Goal: Information Seeking & Learning: Learn about a topic

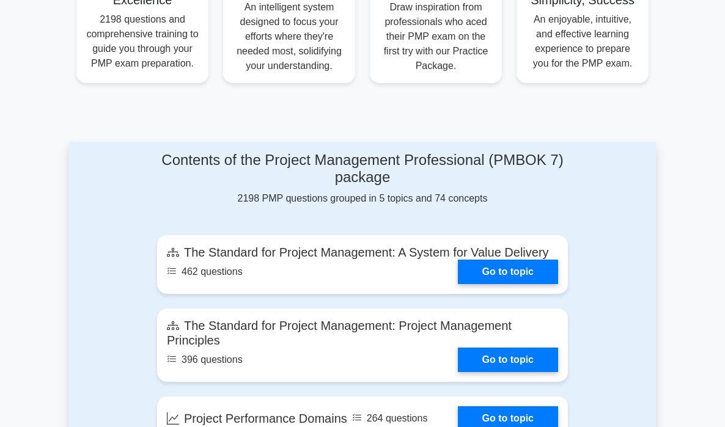
scroll to position [535, 0]
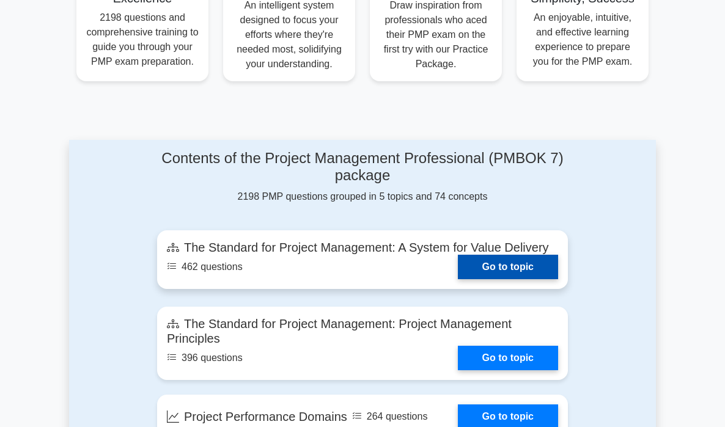
click at [502, 268] on link "Go to topic" at bounding box center [508, 267] width 100 height 24
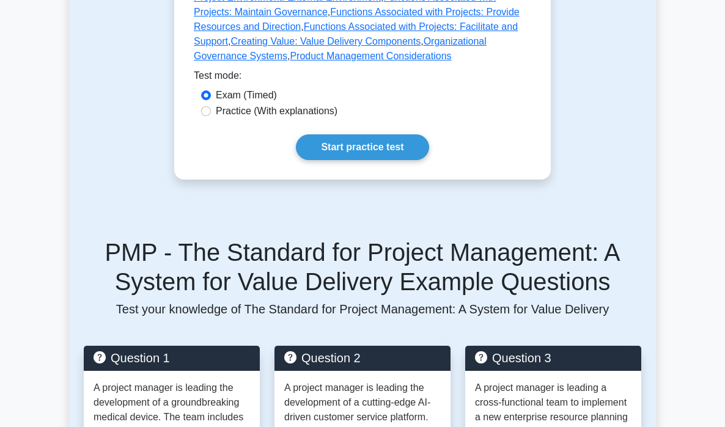
scroll to position [988, 0]
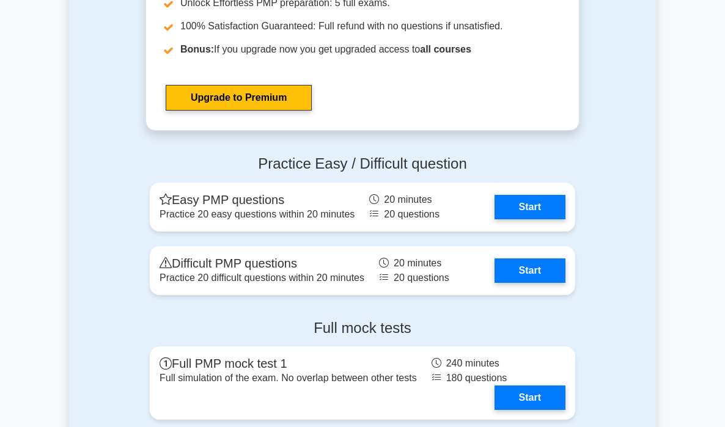
scroll to position [1247, 0]
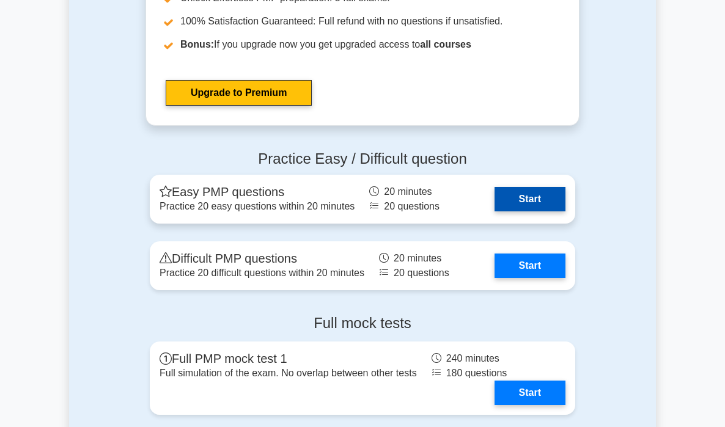
click at [539, 203] on link "Start" at bounding box center [529, 199] width 71 height 24
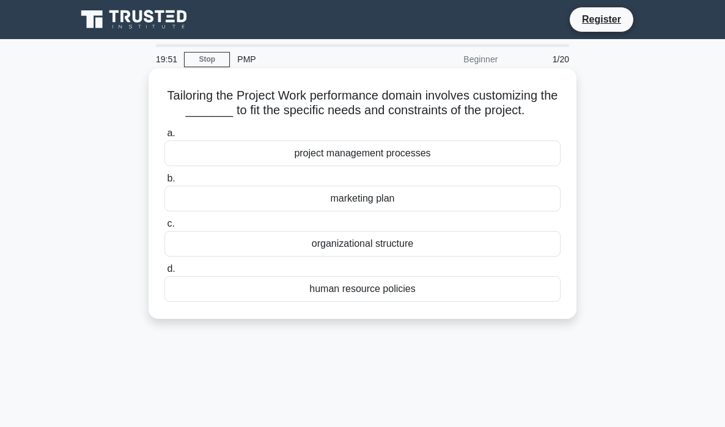
click at [405, 155] on div "project management processes" at bounding box center [362, 154] width 396 height 26
click at [164, 138] on input "a. project management processes" at bounding box center [164, 134] width 0 height 8
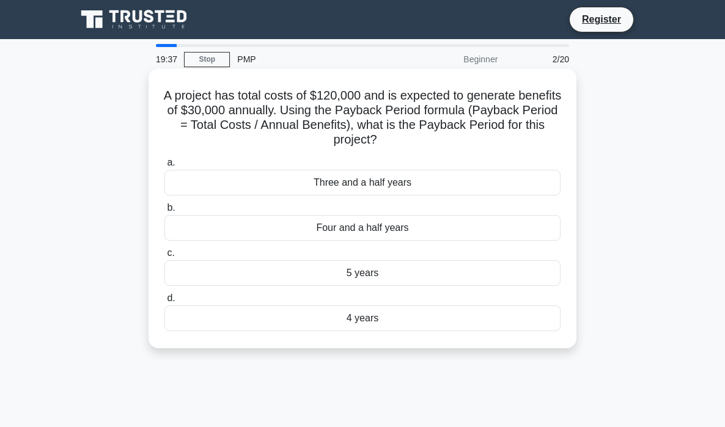
click at [477, 315] on div "4 years" at bounding box center [362, 319] width 396 height 26
click at [164, 303] on input "d. 4 years" at bounding box center [164, 299] width 0 height 8
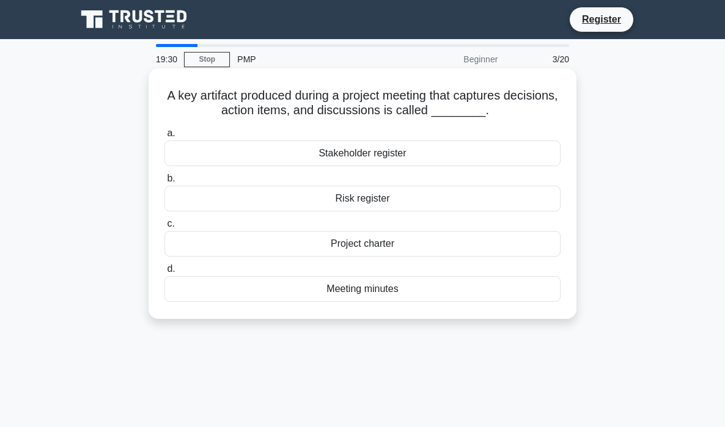
click at [456, 293] on div "Meeting minutes" at bounding box center [362, 289] width 396 height 26
click at [164, 273] on input "d. Meeting minutes" at bounding box center [164, 269] width 0 height 8
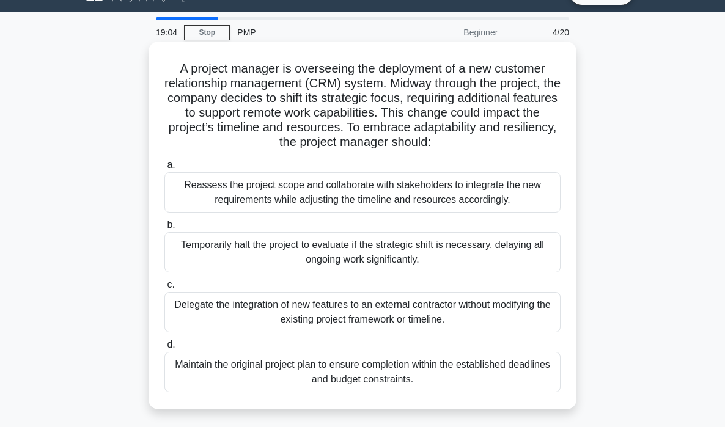
scroll to position [30, 0]
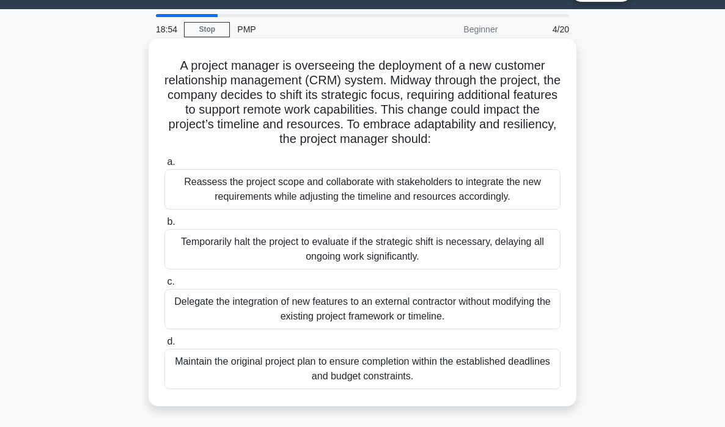
click at [405, 193] on div "Reassess the project scope and collaborate with stakeholders to integrate the n…" at bounding box center [362, 189] width 396 height 40
click at [164, 166] on input "a. Reassess the project scope and collaborate with stakeholders to integrate th…" at bounding box center [164, 162] width 0 height 8
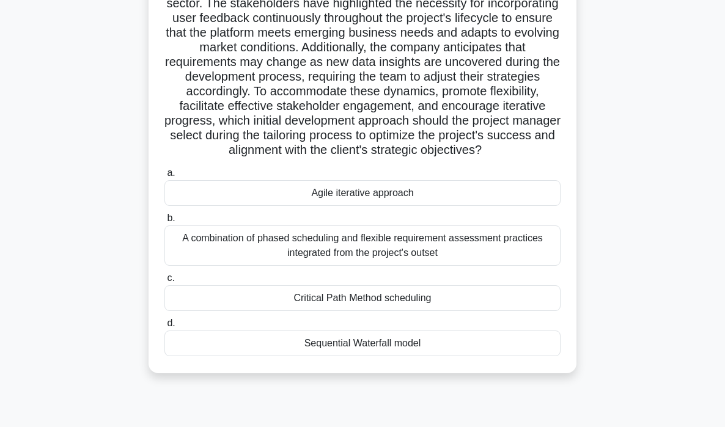
scroll to position [140, 0]
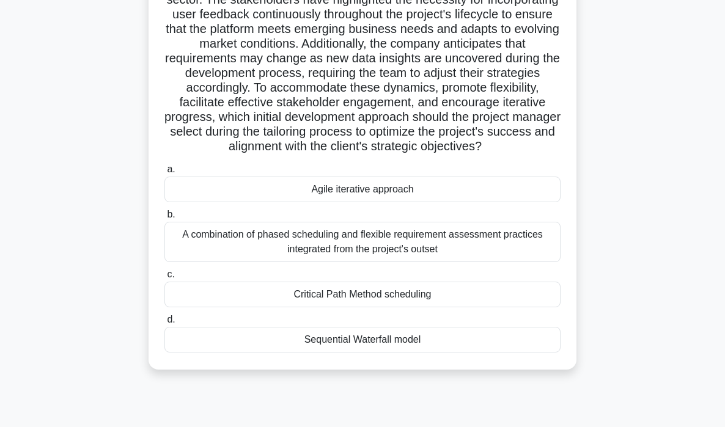
click at [383, 190] on div "Agile iterative approach" at bounding box center [362, 190] width 396 height 26
click at [164, 174] on input "a. Agile iterative approach" at bounding box center [164, 170] width 0 height 8
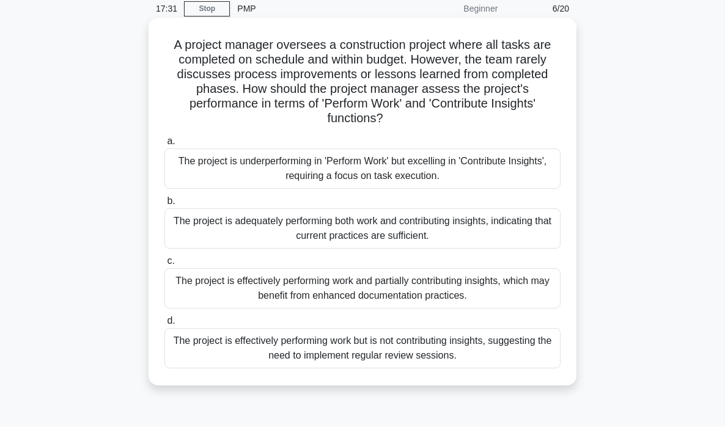
scroll to position [51, 0]
click at [375, 346] on div "The project is effectively performing work but is not contributing insights, su…" at bounding box center [362, 348] width 396 height 40
click at [164, 325] on input "d. The project is effectively performing work but is not contributing insights,…" at bounding box center [164, 321] width 0 height 8
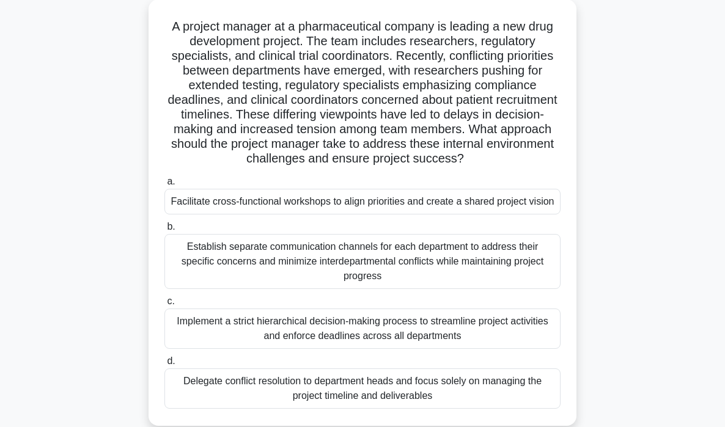
scroll to position [64, 0]
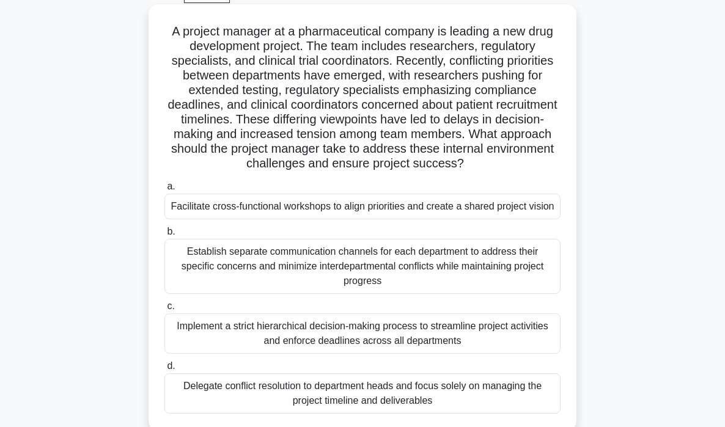
click at [251, 211] on div "Facilitate cross-functional workshops to align priorities and create a shared p…" at bounding box center [362, 207] width 396 height 26
click at [164, 191] on input "a. Facilitate cross-functional workshops to align priorities and create a share…" at bounding box center [164, 187] width 0 height 8
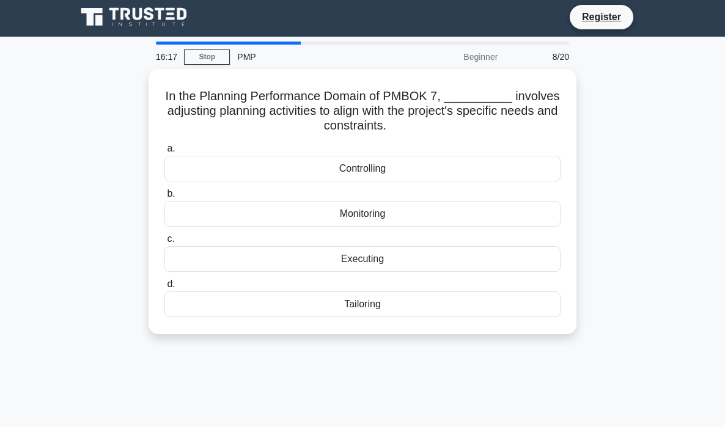
scroll to position [0, 0]
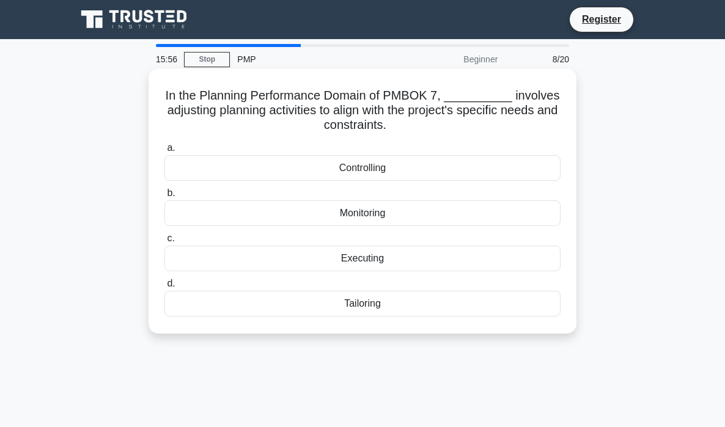
click at [277, 304] on div "Tailoring" at bounding box center [362, 304] width 396 height 26
click at [164, 288] on input "d. Tailoring" at bounding box center [164, 284] width 0 height 8
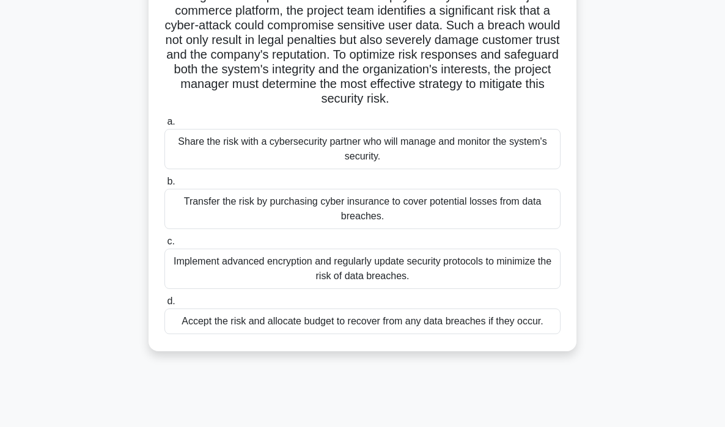
scroll to position [98, 0]
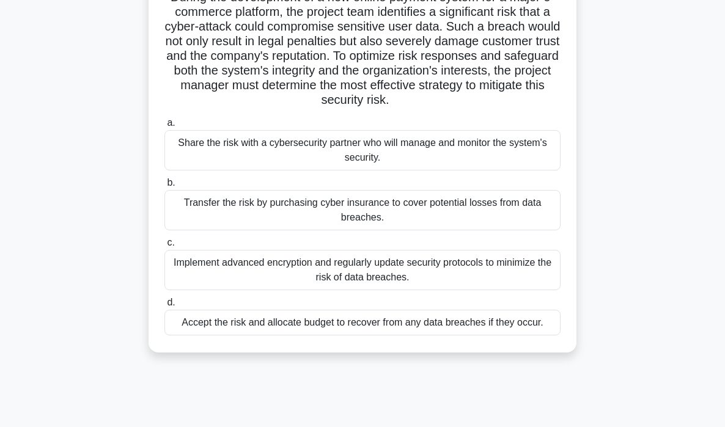
click at [300, 158] on div "Share the risk with a cybersecurity partner who will manage and monitor the sys…" at bounding box center [362, 150] width 396 height 40
click at [164, 127] on input "a. Share the risk with a cybersecurity partner who will manage and monitor the …" at bounding box center [164, 123] width 0 height 8
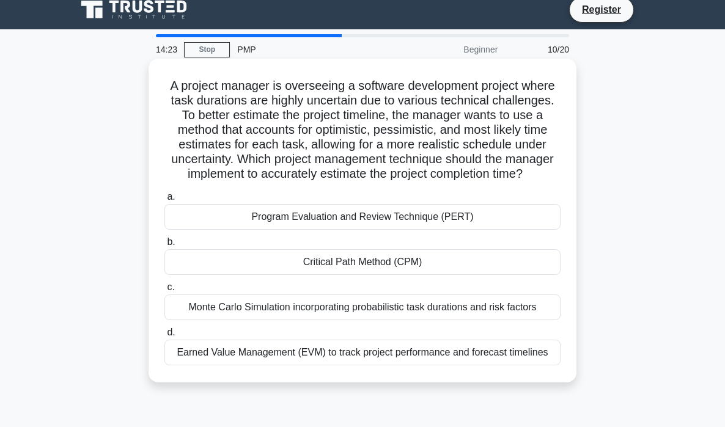
scroll to position [0, 0]
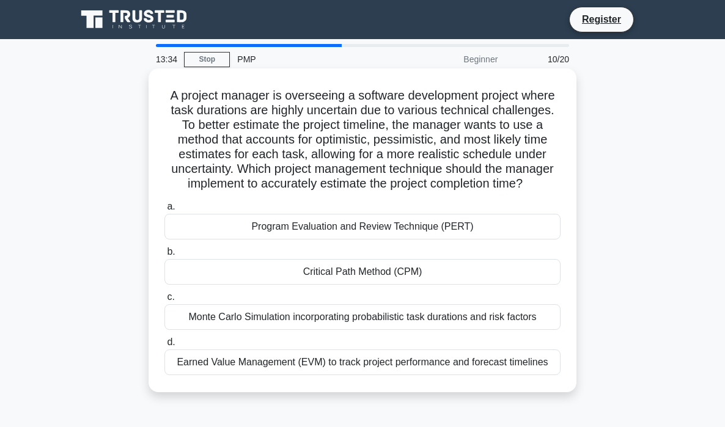
click at [323, 228] on div "Program Evaluation and Review Technique (PERT)" at bounding box center [362, 227] width 396 height 26
click at [164, 211] on input "a. Program Evaluation and Review Technique (PERT)" at bounding box center [164, 207] width 0 height 8
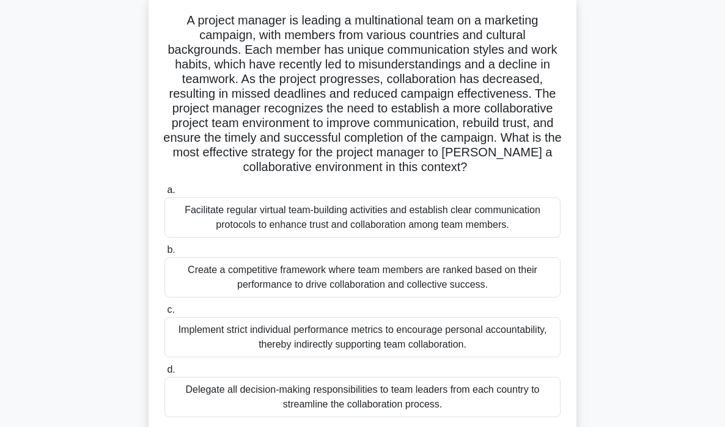
scroll to position [76, 0]
click at [334, 213] on div "Facilitate regular virtual team-building activities and establish clear communi…" at bounding box center [362, 217] width 396 height 40
click at [164, 194] on input "a. Facilitate regular virtual team-building activities and establish clear comm…" at bounding box center [164, 190] width 0 height 8
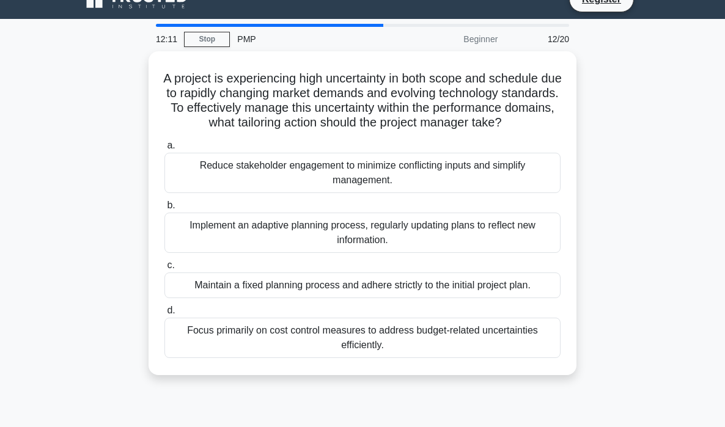
scroll to position [0, 0]
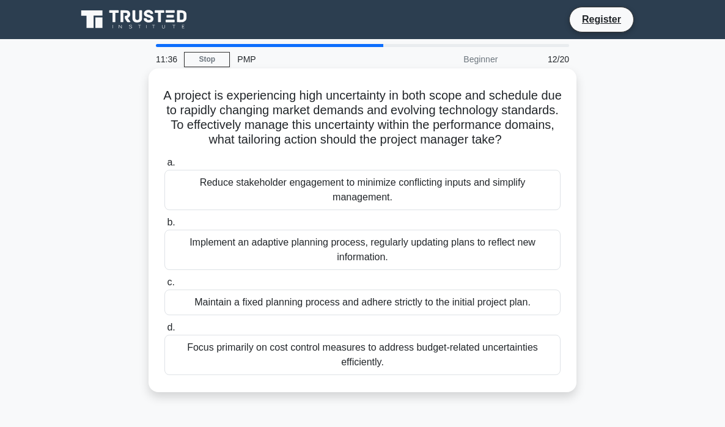
click at [333, 229] on label "b. Implement an adaptive planning process, regularly updating plans to reflect …" at bounding box center [362, 242] width 396 height 55
click at [164, 227] on input "b. Implement an adaptive planning process, regularly updating plans to reflect …" at bounding box center [164, 223] width 0 height 8
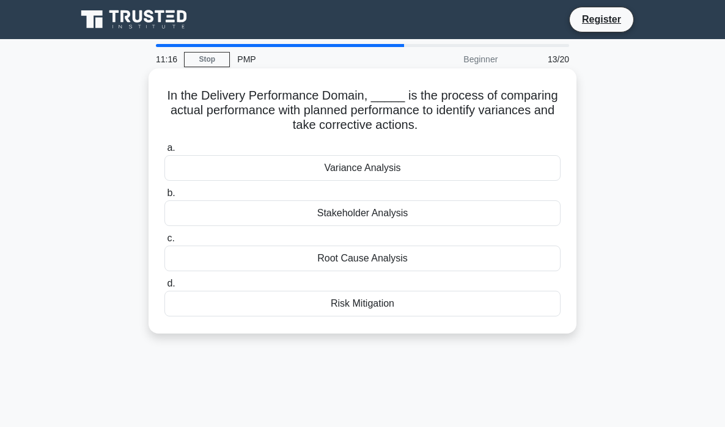
click at [387, 172] on div "Variance Analysis" at bounding box center [362, 168] width 396 height 26
click at [164, 152] on input "a. Variance Analysis" at bounding box center [164, 148] width 0 height 8
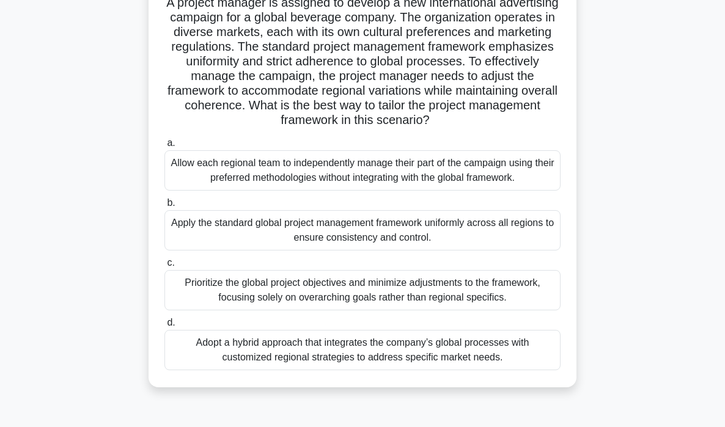
scroll to position [95, 0]
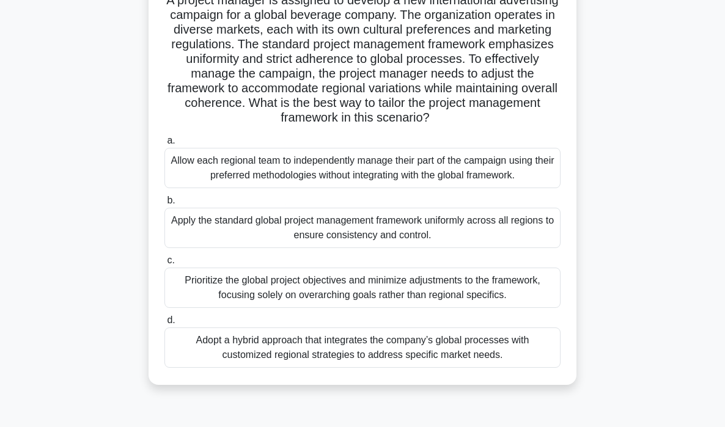
click at [402, 361] on div "Adopt a hybrid approach that integrates the company’s global processes with cus…" at bounding box center [362, 348] width 396 height 40
click at [164, 325] on input "d. Adopt a hybrid approach that integrates the company’s global processes with …" at bounding box center [164, 321] width 0 height 8
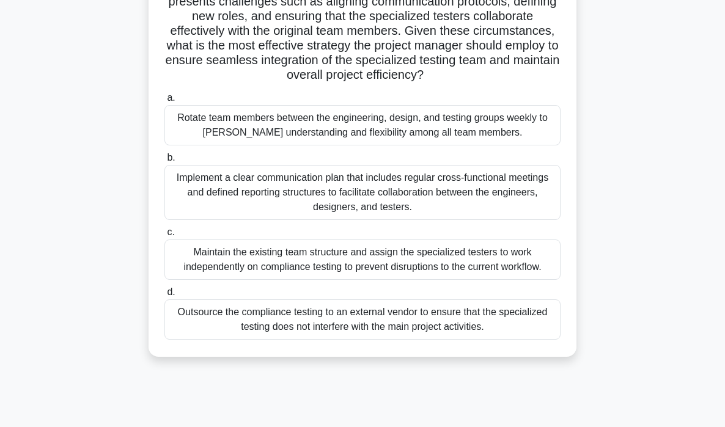
scroll to position [233, 0]
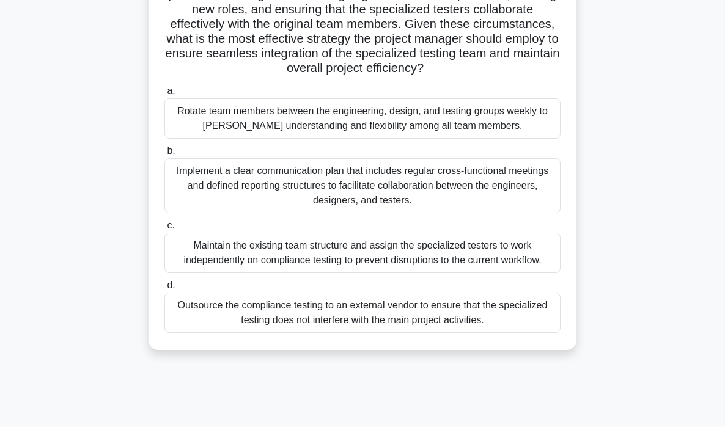
click at [238, 183] on div "Implement a clear communication plan that includes regular cross-functional mee…" at bounding box center [362, 185] width 396 height 55
click at [164, 155] on input "b. Implement a clear communication plan that includes regular cross-functional …" at bounding box center [164, 151] width 0 height 8
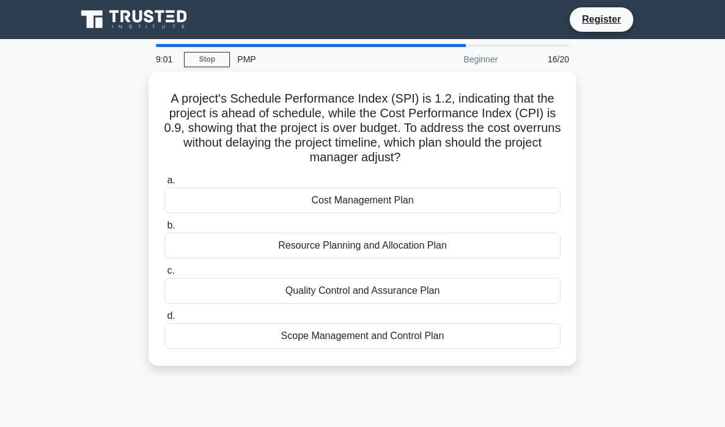
scroll to position [6, 0]
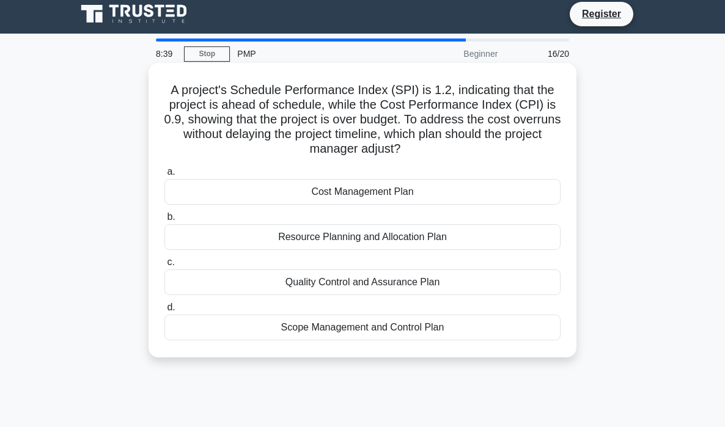
click at [238, 191] on div "Cost Management Plan" at bounding box center [362, 192] width 396 height 26
click at [164, 176] on input "a. Cost Management Plan" at bounding box center [164, 172] width 0 height 8
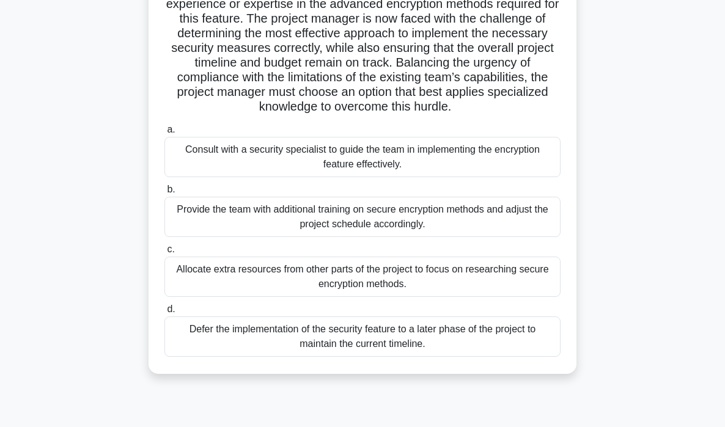
scroll to position [167, 0]
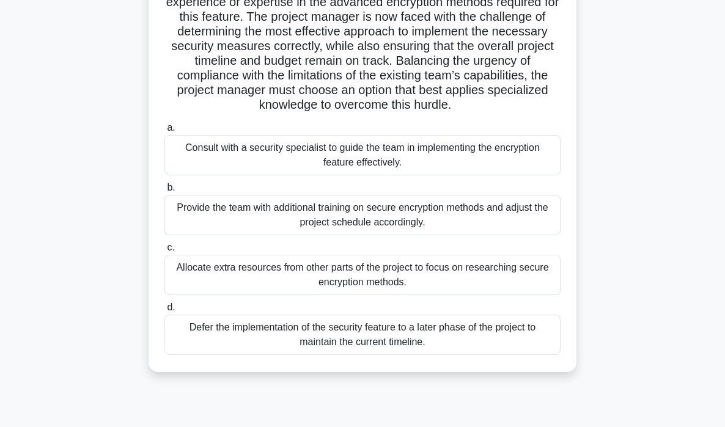
click at [418, 224] on div "Provide the team with additional training on secure encryption methods and adju…" at bounding box center [362, 215] width 396 height 40
click at [164, 192] on input "b. Provide the team with additional training on secure encryption methods and a…" at bounding box center [164, 188] width 0 height 8
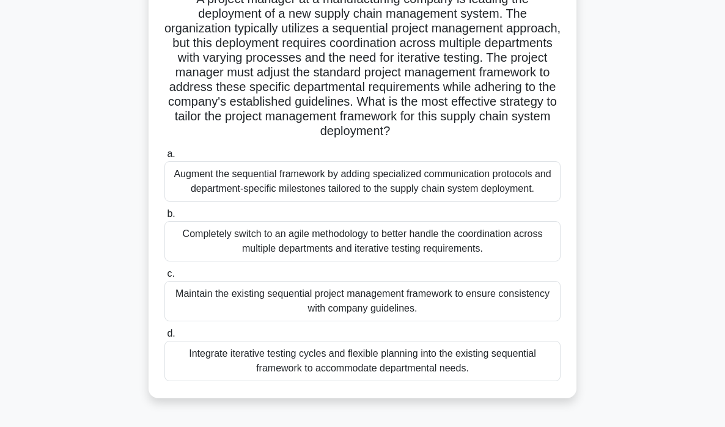
scroll to position [98, 0]
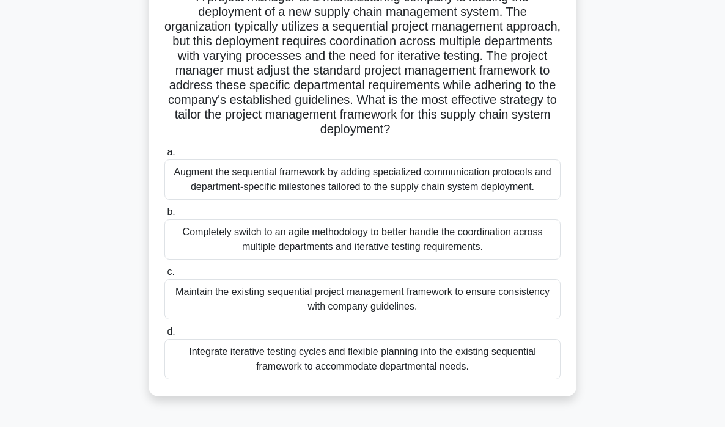
click at [329, 366] on div "Integrate iterative testing cycles and flexible planning into the existing sequ…" at bounding box center [362, 359] width 396 height 40
click at [164, 336] on input "d. Integrate iterative testing cycles and flexible planning into the existing s…" at bounding box center [164, 332] width 0 height 8
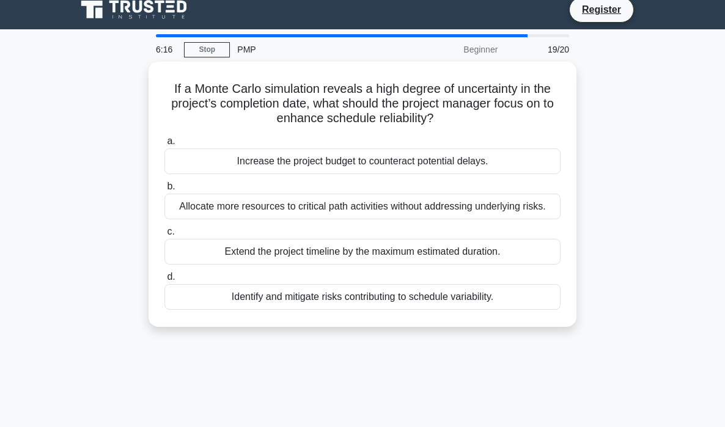
scroll to position [0, 0]
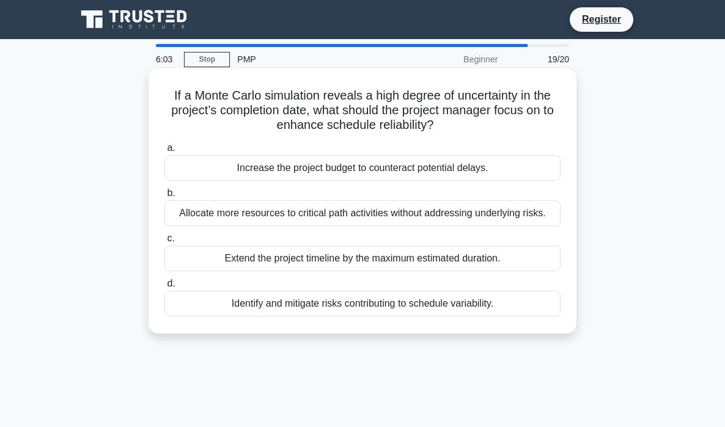
click at [315, 307] on div "Identify and mitigate risks contributing to schedule variability." at bounding box center [362, 304] width 396 height 26
click at [164, 288] on input "d. Identify and mitigate risks contributing to schedule variability." at bounding box center [164, 284] width 0 height 8
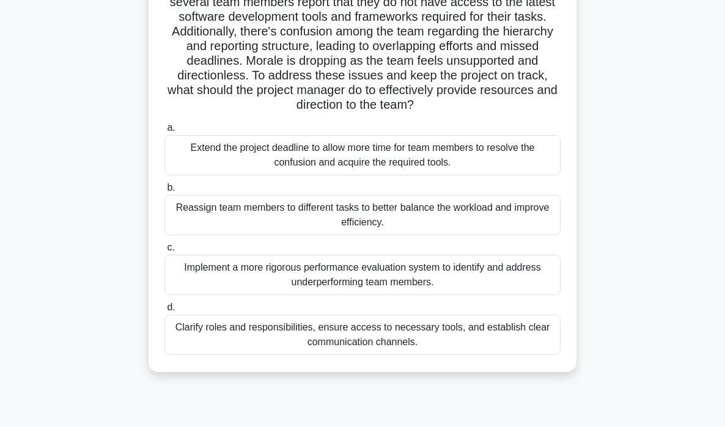
scroll to position [195, 0]
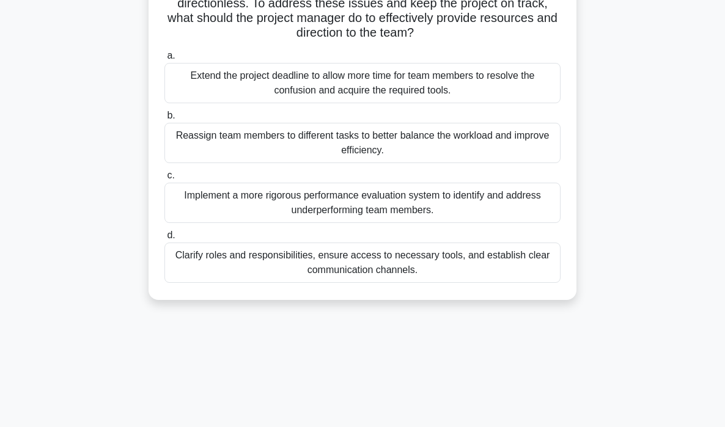
click at [328, 262] on div "Clarify roles and responsibilities, ensure access to necessary tools, and estab…" at bounding box center [362, 263] width 396 height 40
click at [164, 240] on input "d. Clarify roles and responsibilities, ensure access to necessary tools, and es…" at bounding box center [164, 236] width 0 height 8
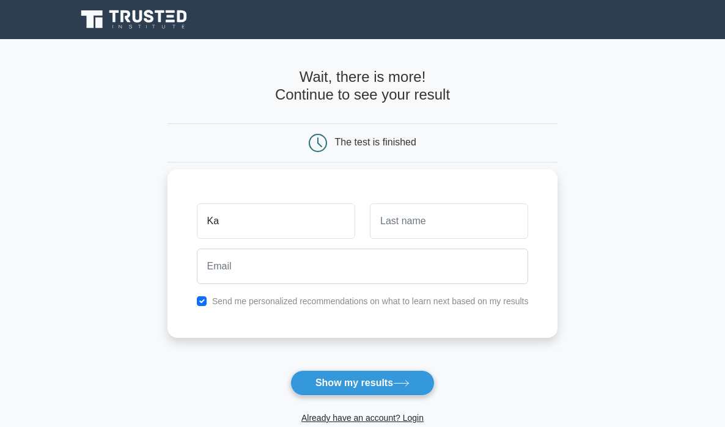
type input "K"
type input "Maabena"
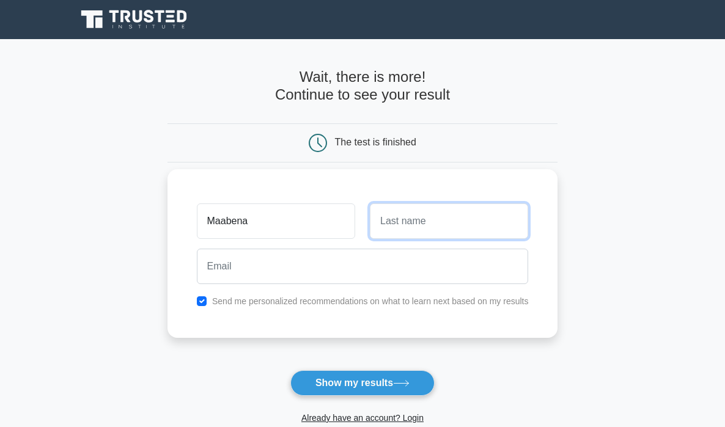
click at [430, 227] on input "text" at bounding box center [449, 221] width 158 height 35
type input "Brobbey"
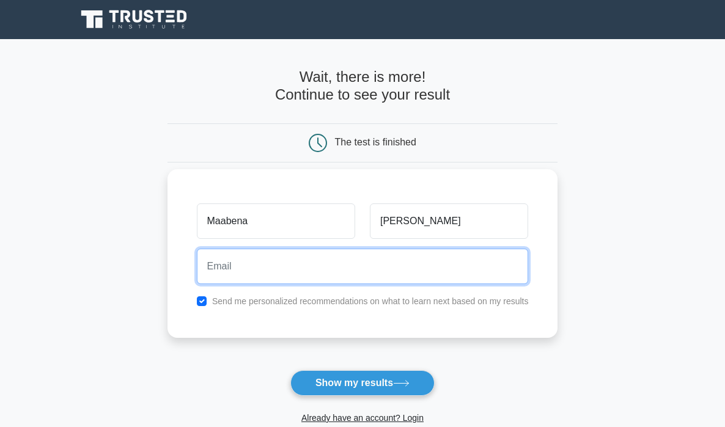
click at [390, 274] on input "email" at bounding box center [363, 266] width 332 height 35
type input "abenabrobbey9@gmail.com"
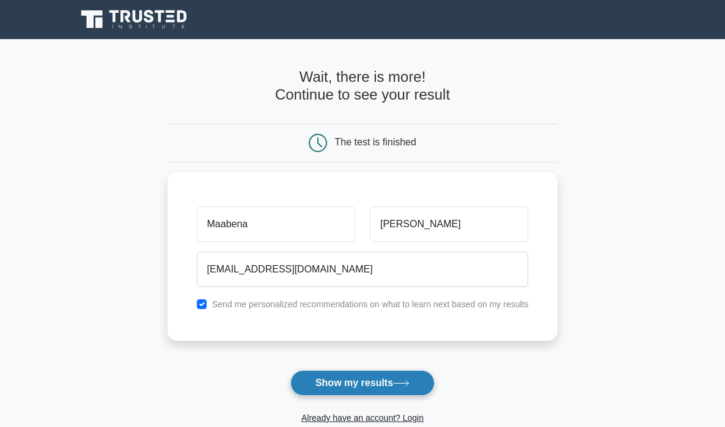
click at [365, 386] on button "Show my results" at bounding box center [362, 383] width 144 height 26
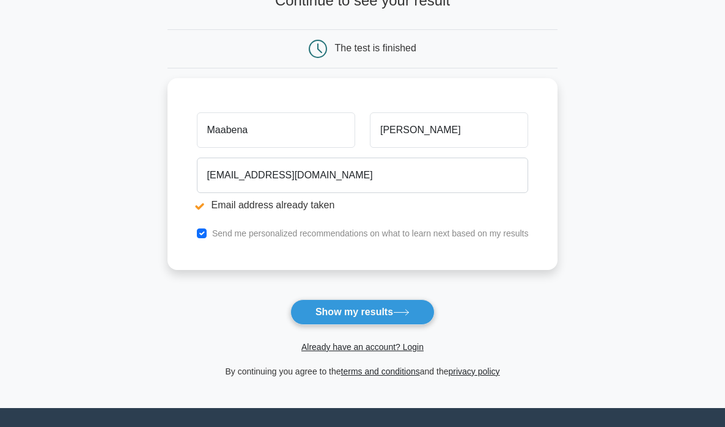
scroll to position [133, 0]
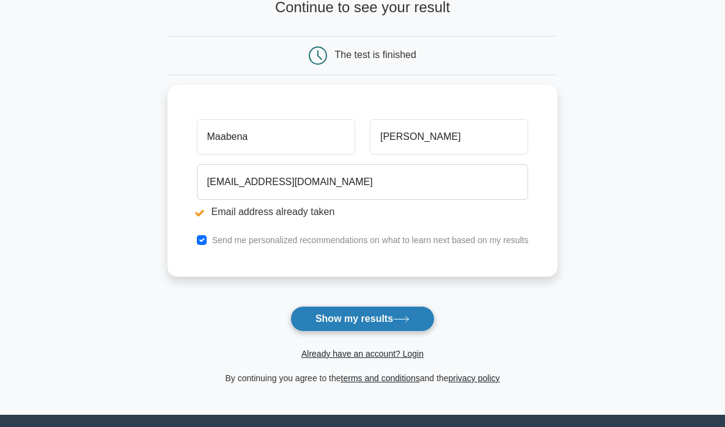
click at [347, 319] on button "Show my results" at bounding box center [362, 319] width 144 height 26
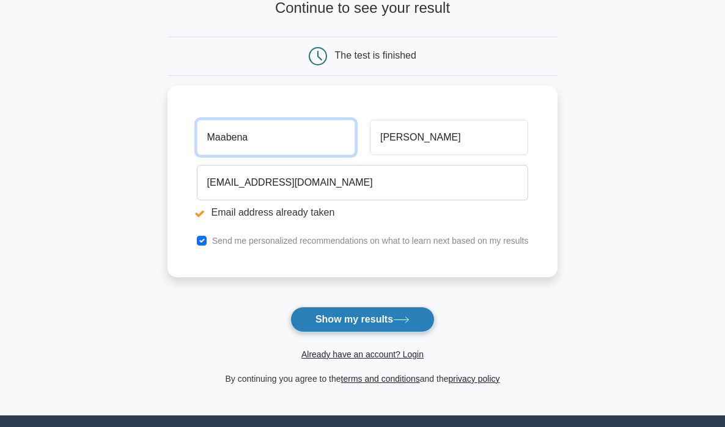
scroll to position [134, 0]
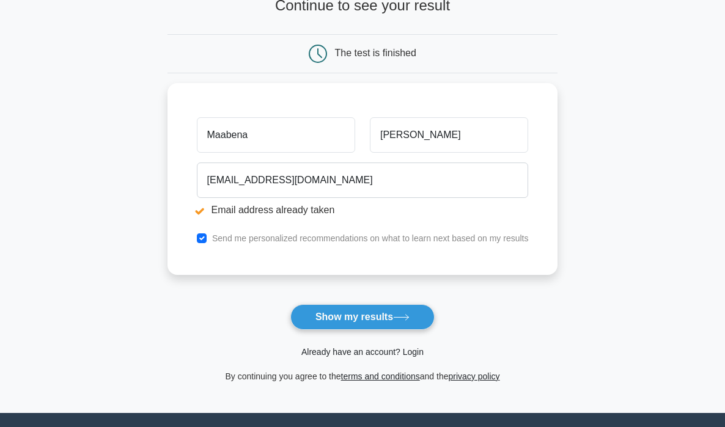
click at [389, 354] on link "Already have an account? Login" at bounding box center [362, 352] width 122 height 10
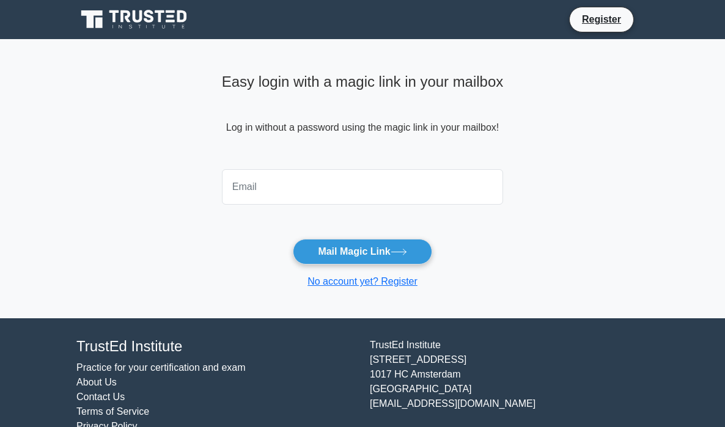
click at [298, 191] on input "email" at bounding box center [362, 186] width 281 height 35
type input "[EMAIL_ADDRESS][DOMAIN_NAME]"
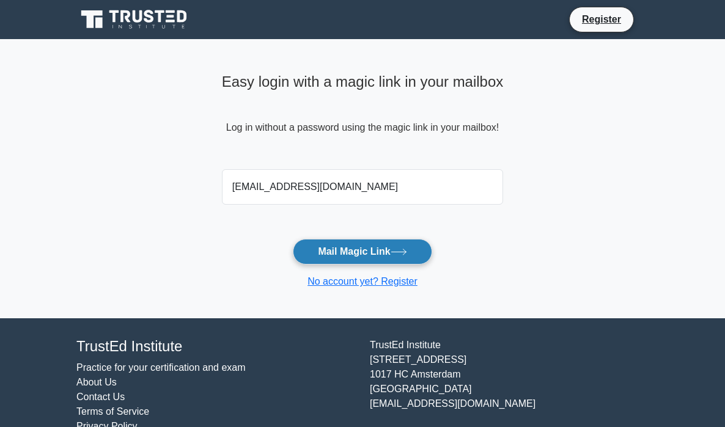
click at [349, 247] on button "Mail Magic Link" at bounding box center [362, 252] width 139 height 26
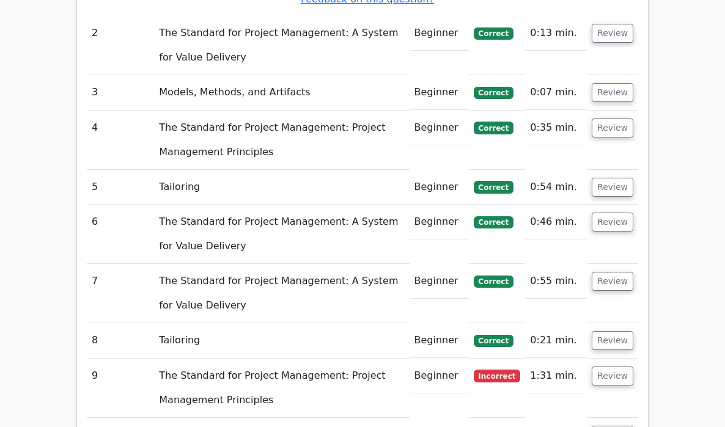
scroll to position [1497, 0]
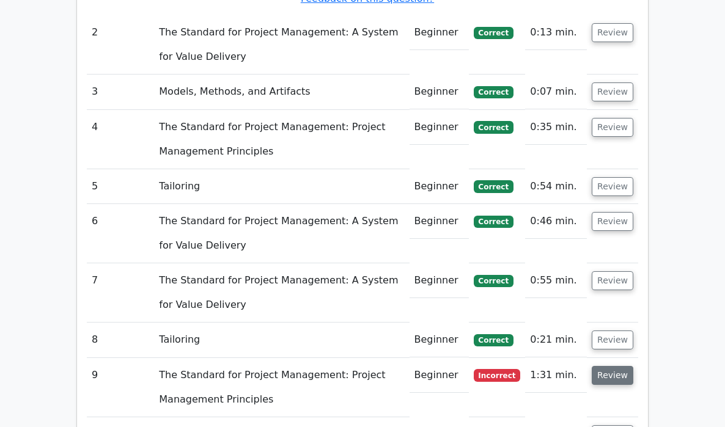
click at [613, 366] on button "Review" at bounding box center [613, 375] width 42 height 19
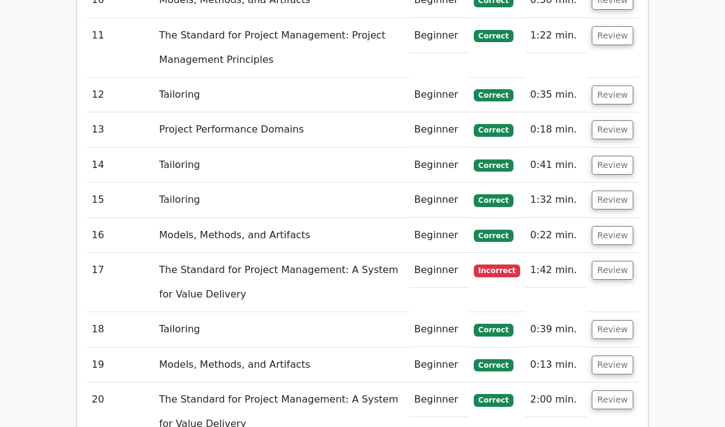
scroll to position [2603, 0]
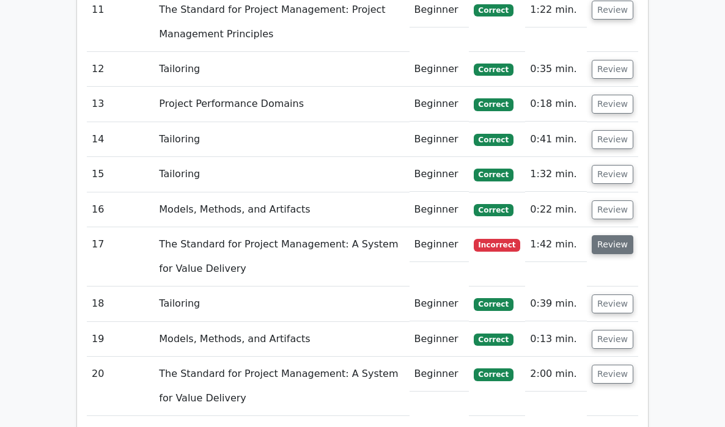
click at [606, 235] on button "Review" at bounding box center [613, 244] width 42 height 19
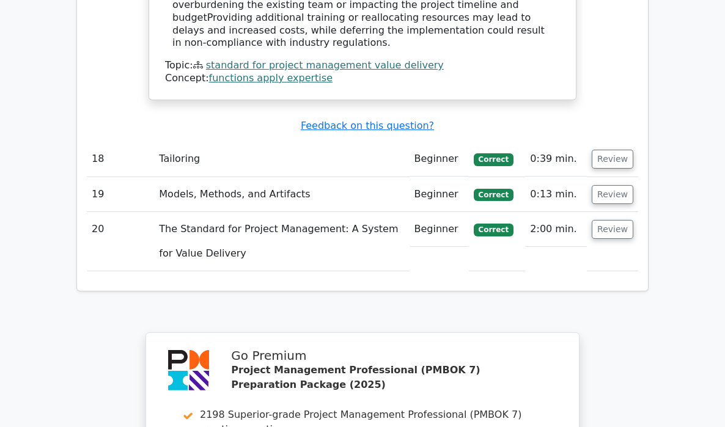
scroll to position [3767, 0]
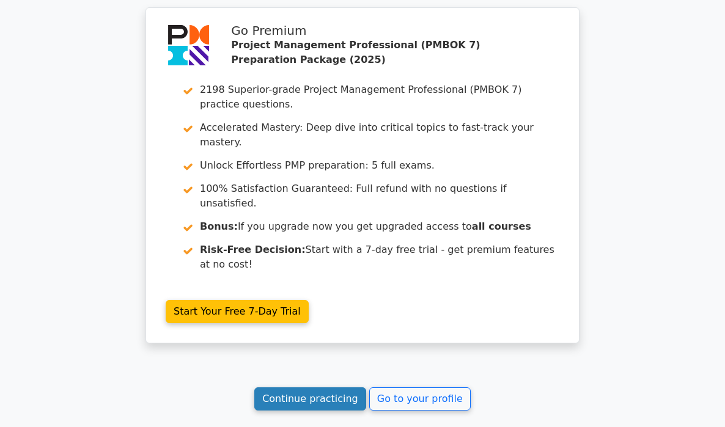
click at [342, 387] on link "Continue practicing" at bounding box center [310, 398] width 112 height 23
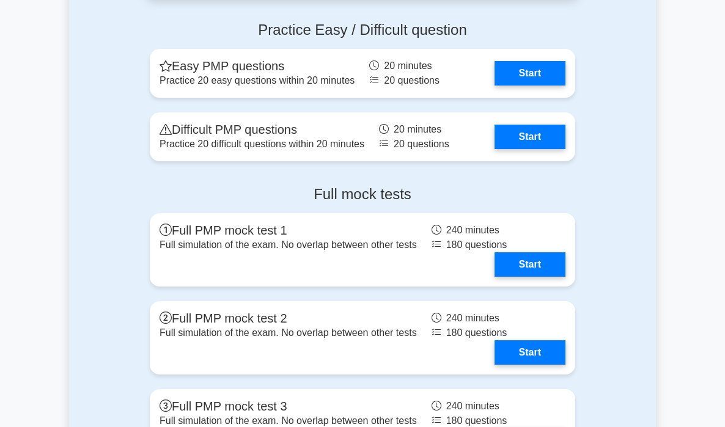
scroll to position [1718, 0]
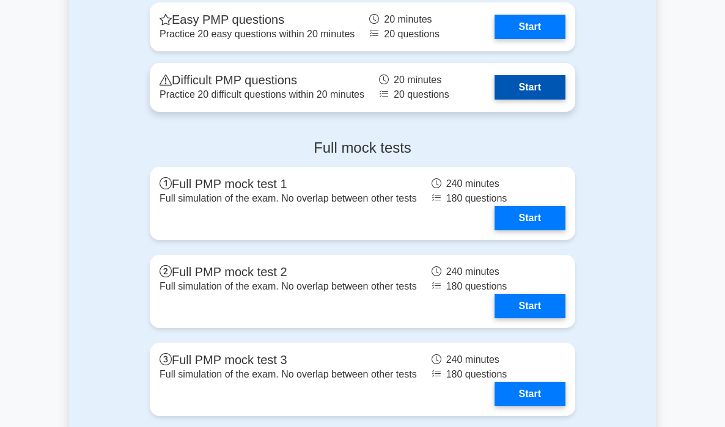
click at [511, 87] on link "Start" at bounding box center [529, 87] width 71 height 24
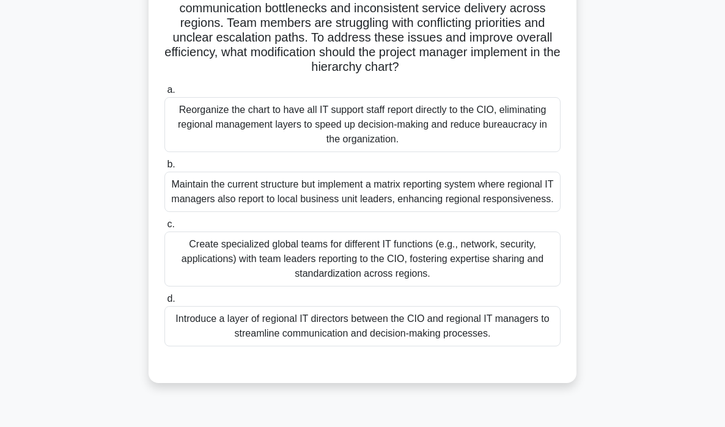
scroll to position [141, 0]
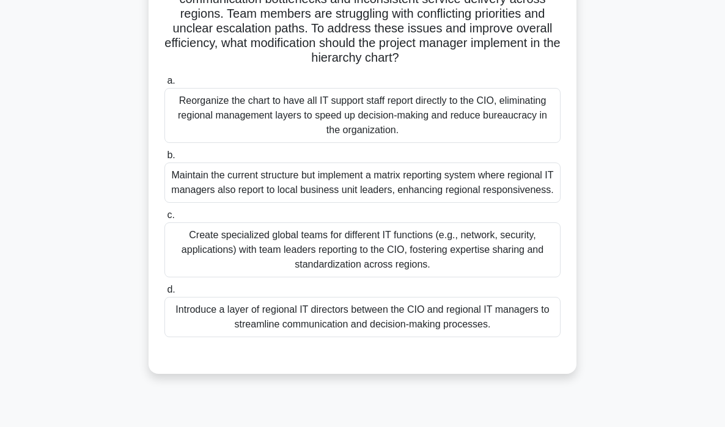
click at [259, 262] on div "Create specialized global teams for different IT functions (e.g., network, secu…" at bounding box center [362, 249] width 396 height 55
click at [164, 219] on input "c. Create specialized global teams for different IT functions (e.g., network, s…" at bounding box center [164, 215] width 0 height 8
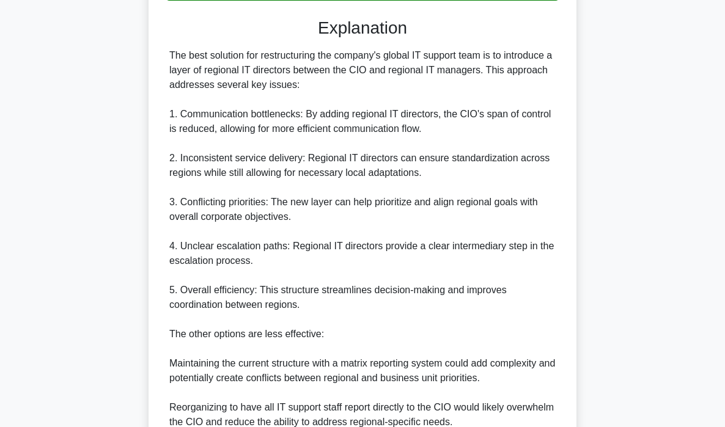
scroll to position [694, 0]
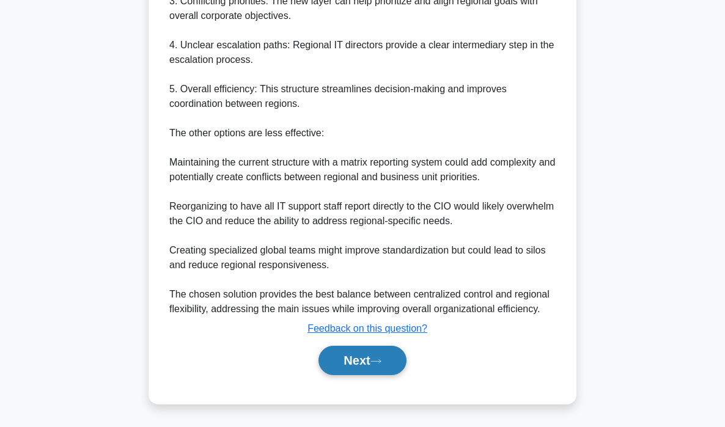
click at [363, 355] on button "Next" at bounding box center [361, 360] width 87 height 29
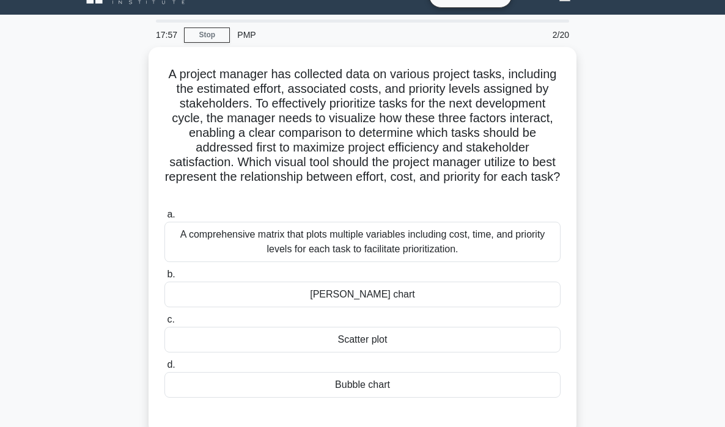
scroll to position [18, 0]
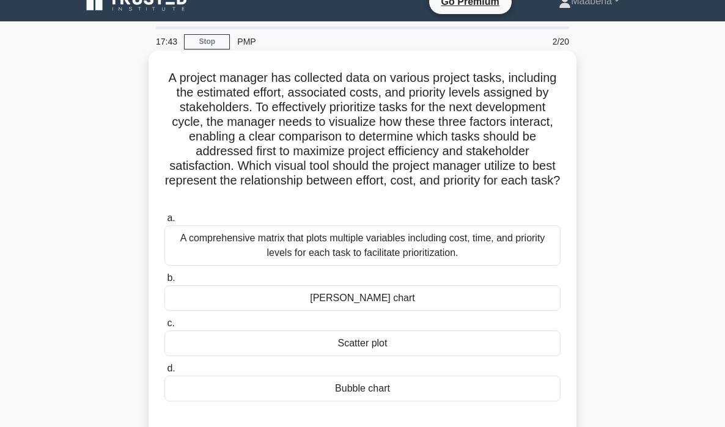
click at [343, 255] on div "A comprehensive matrix that plots multiple variables including cost, time, and …" at bounding box center [362, 246] width 396 height 40
click at [164, 222] on input "a. A comprehensive matrix that plots multiple variables including cost, time, a…" at bounding box center [164, 219] width 0 height 8
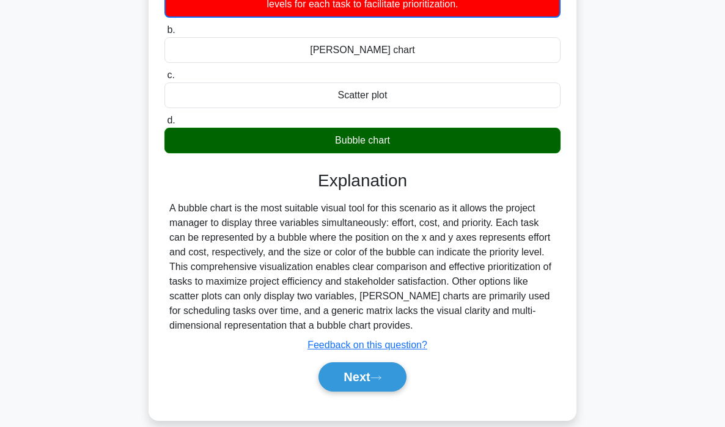
scroll to position [284, 0]
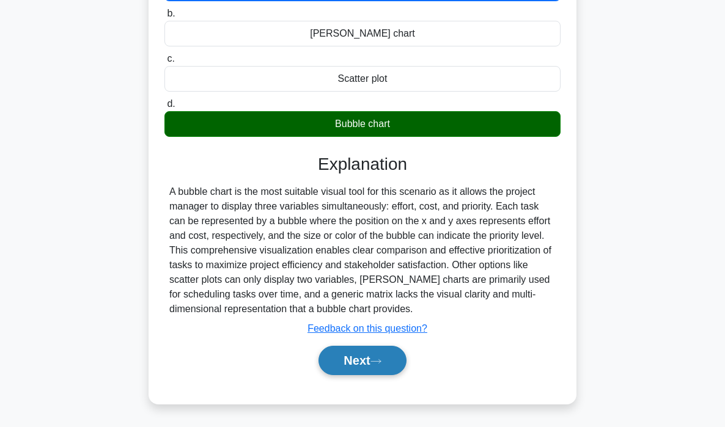
click at [369, 358] on button "Next" at bounding box center [361, 360] width 87 height 29
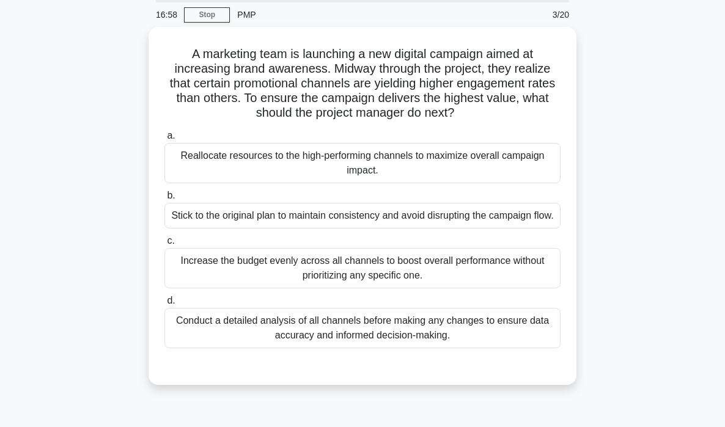
scroll to position [48, 0]
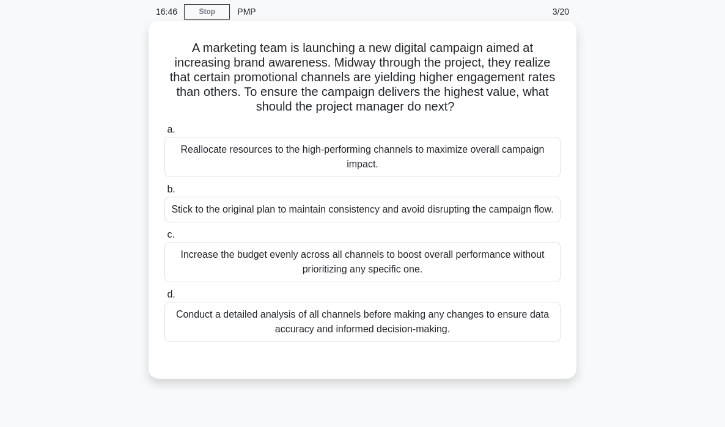
click at [373, 324] on div "Conduct a detailed analysis of all channels before making any changes to ensure…" at bounding box center [362, 322] width 396 height 40
click at [164, 299] on input "d. Conduct a detailed analysis of all channels before making any changes to ens…" at bounding box center [164, 295] width 0 height 8
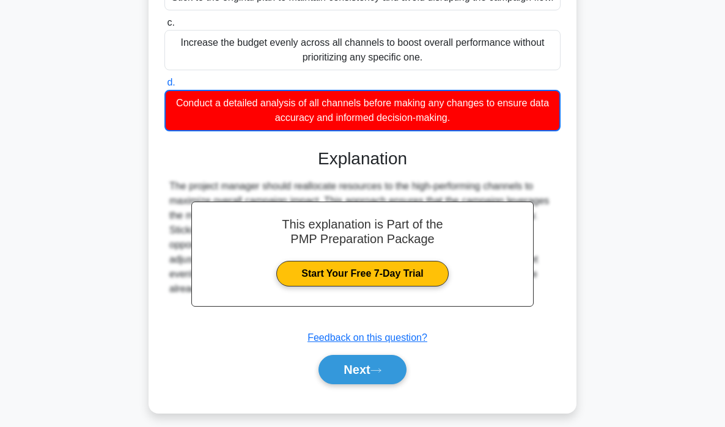
scroll to position [269, 0]
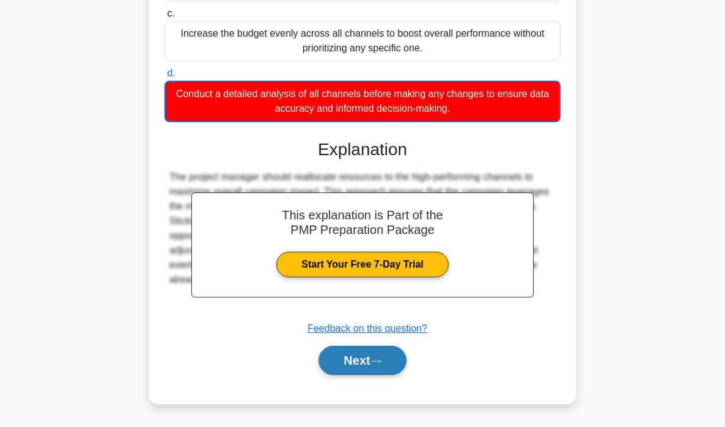
click at [378, 369] on button "Next" at bounding box center [361, 360] width 87 height 29
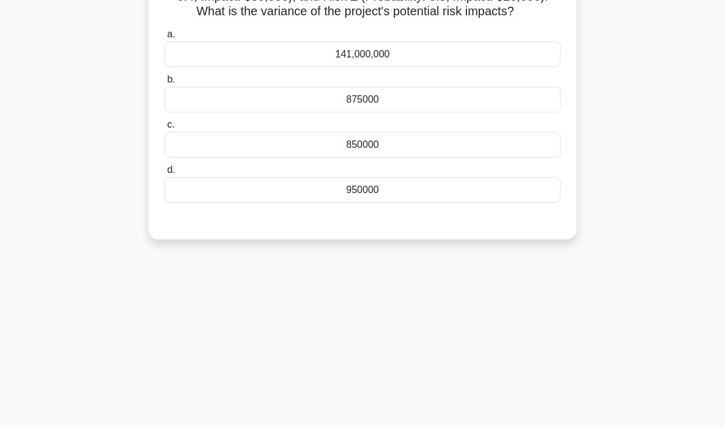
scroll to position [0, 0]
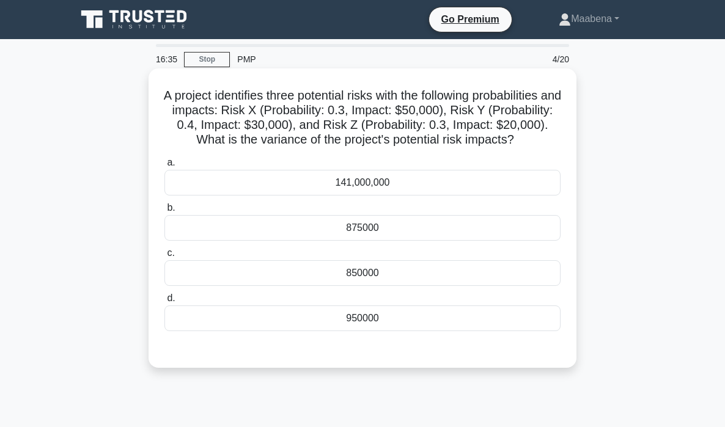
click at [374, 263] on div "850000" at bounding box center [362, 273] width 396 height 26
click at [164, 257] on input "c. 850000" at bounding box center [164, 253] width 0 height 8
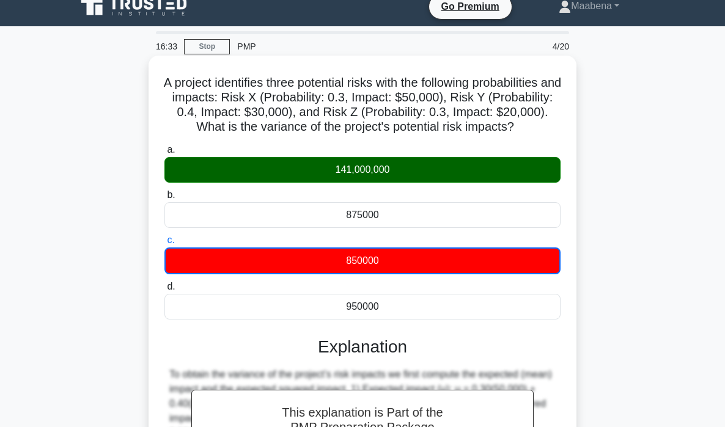
scroll to position [233, 0]
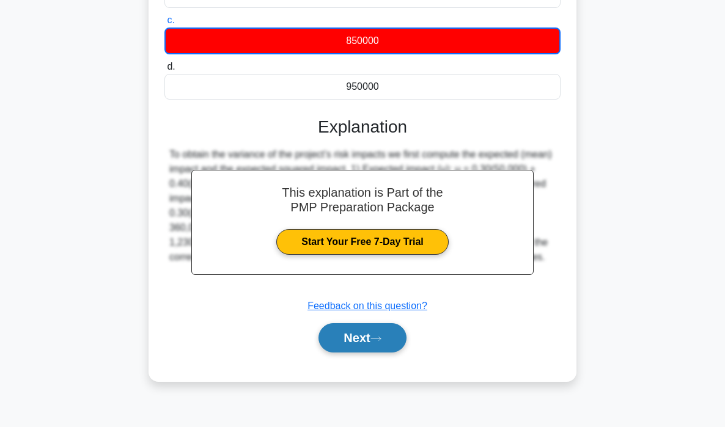
click at [373, 334] on button "Next" at bounding box center [361, 337] width 87 height 29
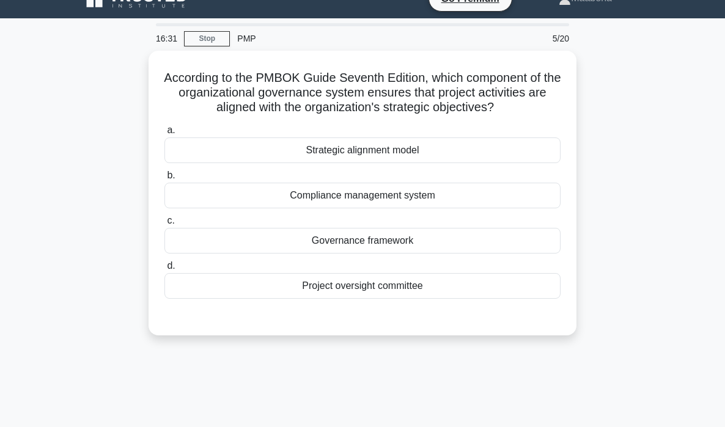
scroll to position [0, 0]
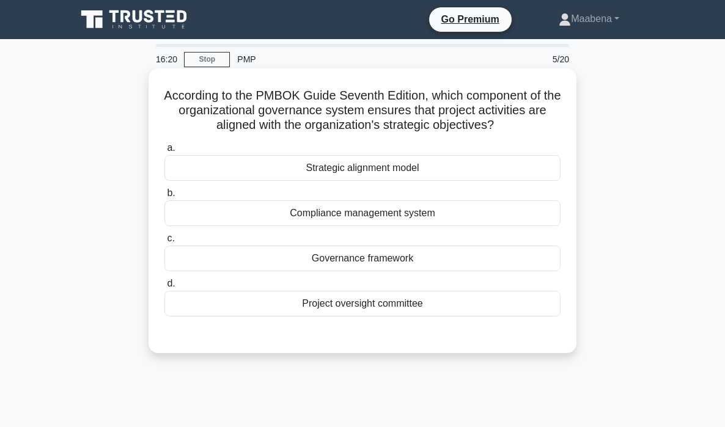
click at [378, 170] on div "Strategic alignment model" at bounding box center [362, 168] width 396 height 26
click at [164, 152] on input "a. Strategic alignment model" at bounding box center [164, 148] width 0 height 8
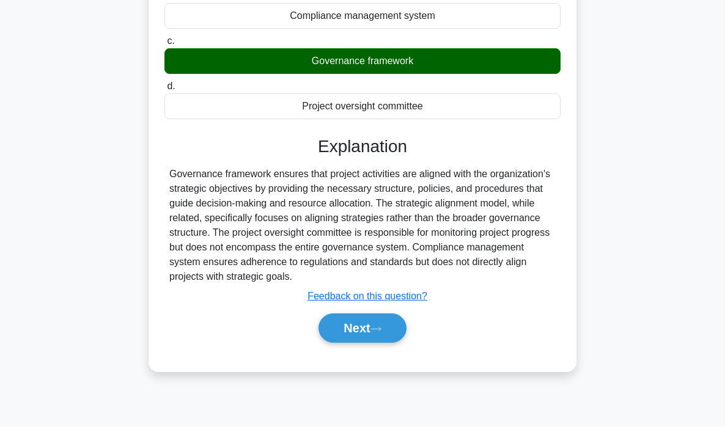
scroll to position [233, 0]
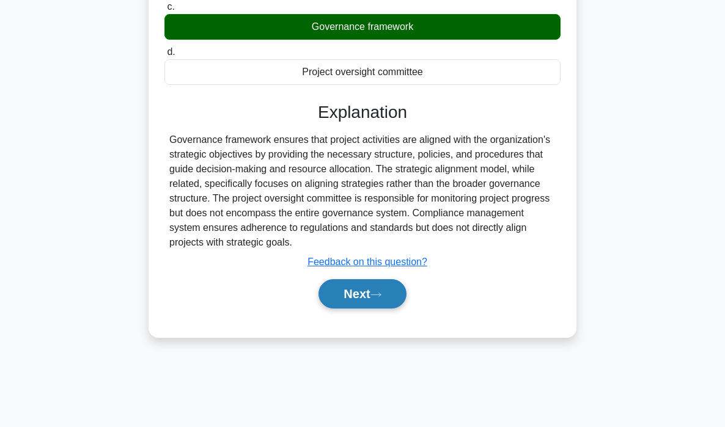
click at [361, 296] on button "Next" at bounding box center [361, 293] width 87 height 29
